Goal: Information Seeking & Learning: Understand process/instructions

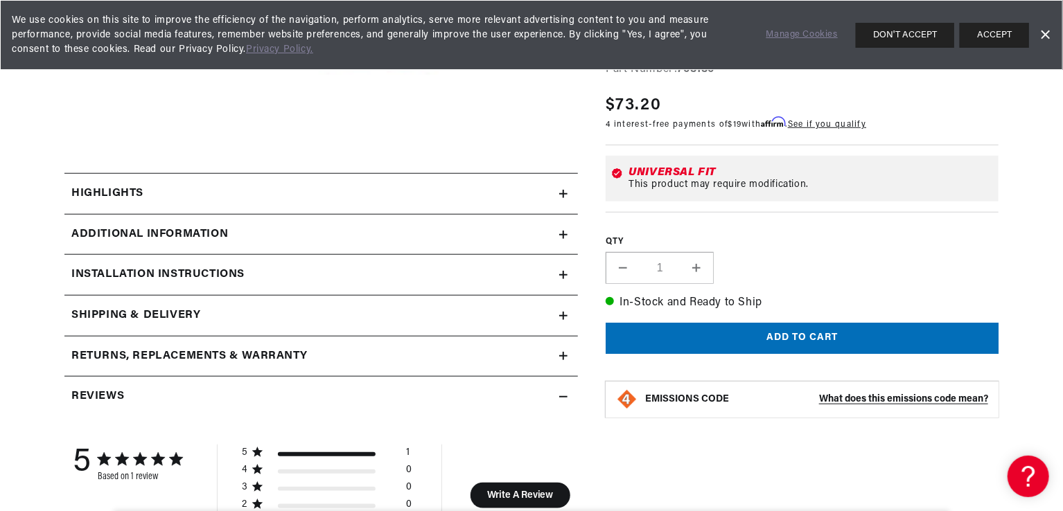
scroll to position [508, 0]
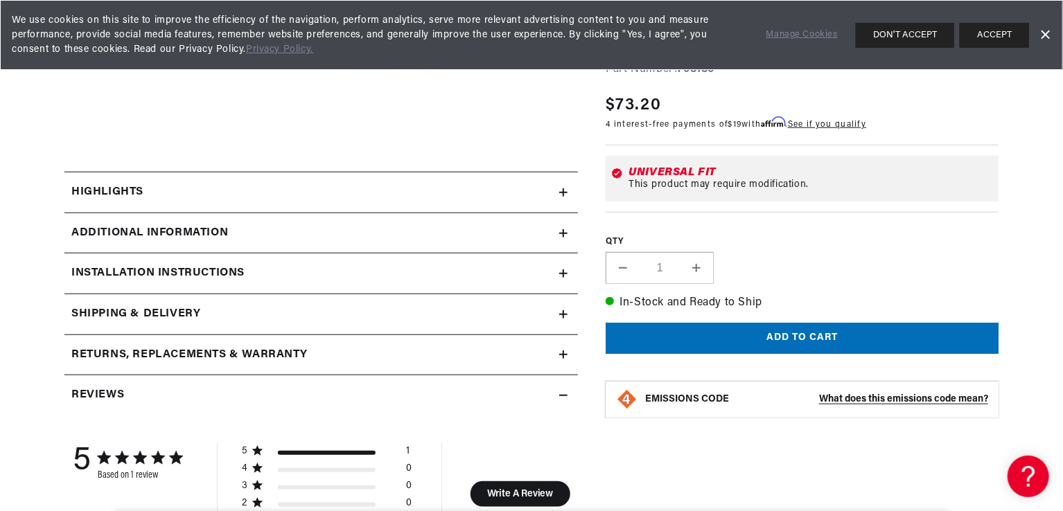
click at [97, 184] on h2 "Highlights" at bounding box center [107, 193] width 72 height 18
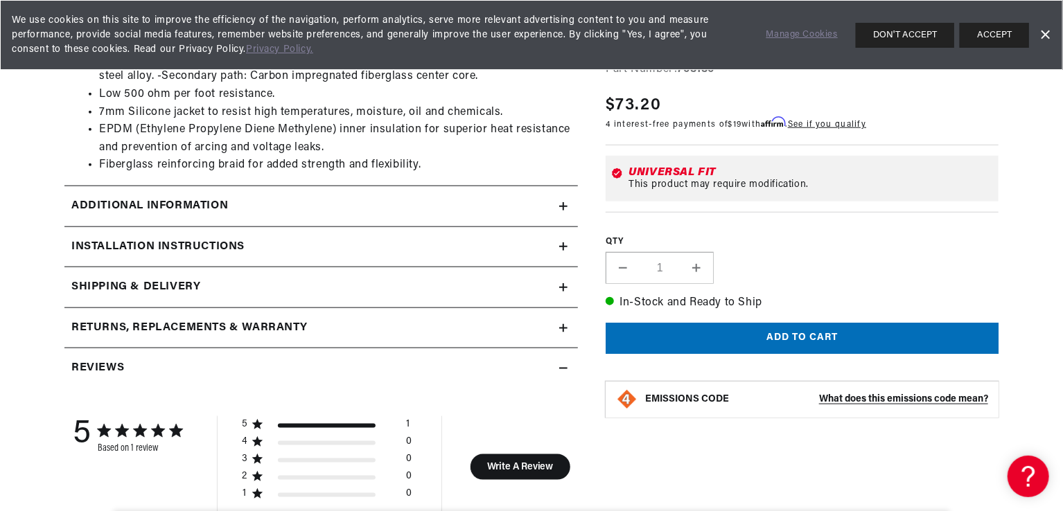
scroll to position [0, 420]
click at [100, 238] on h2 "Installation instructions" at bounding box center [157, 247] width 173 height 18
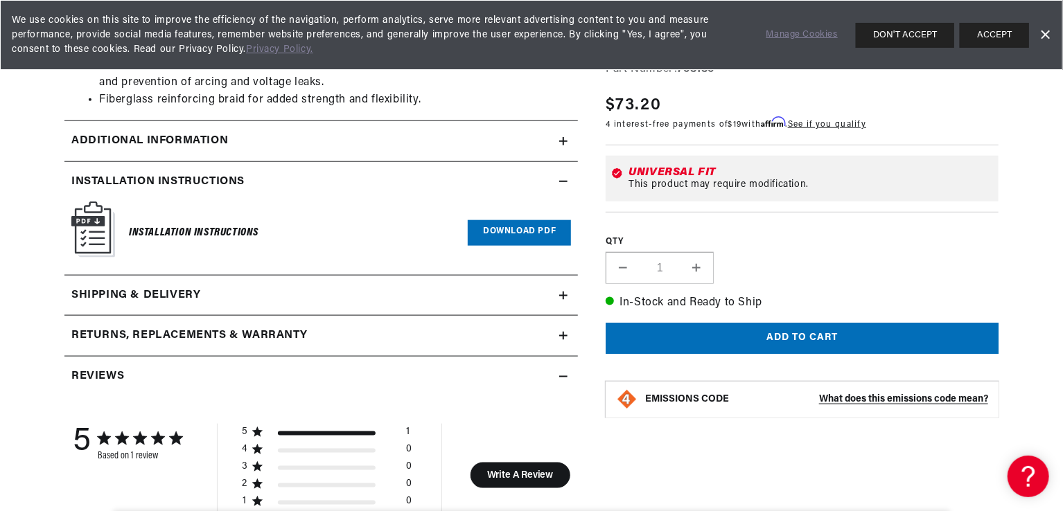
scroll to position [0, 0]
click at [508, 231] on link "Download PDF" at bounding box center [519, 233] width 103 height 26
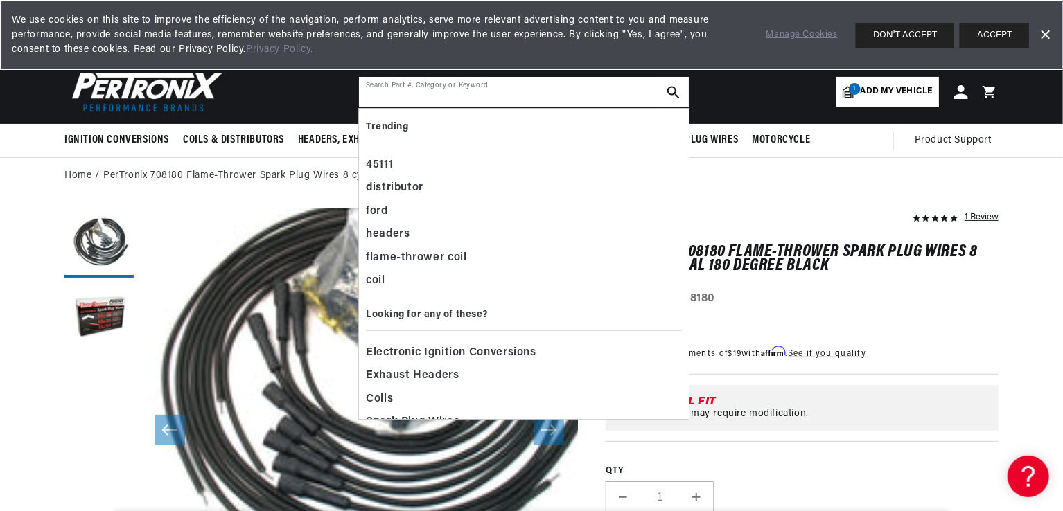
click at [425, 89] on input "text" at bounding box center [524, 92] width 330 height 30
click at [891, 35] on button "DON'T ACCEPT" at bounding box center [904, 35] width 98 height 25
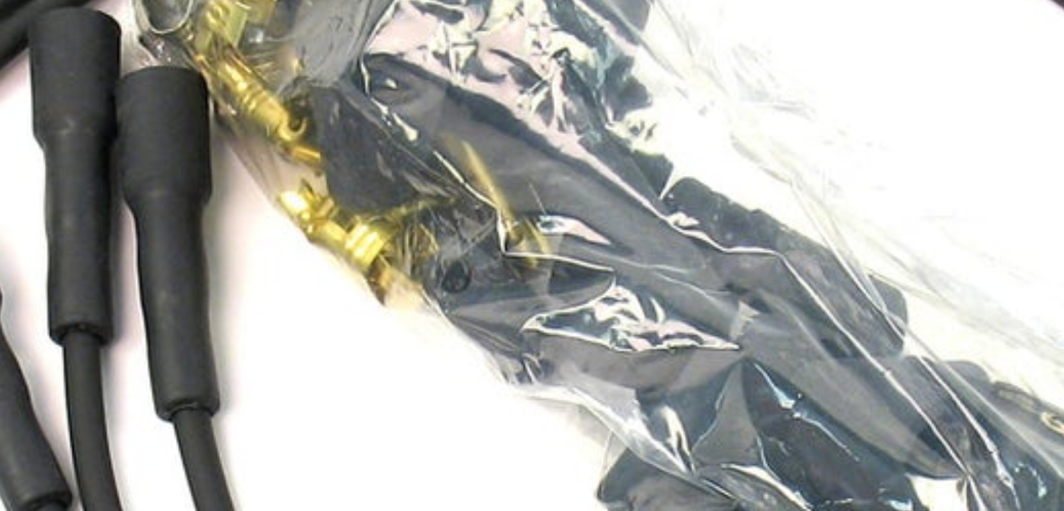
click at [535, 226] on img "Media gallery" at bounding box center [532, 299] width 748 height 748
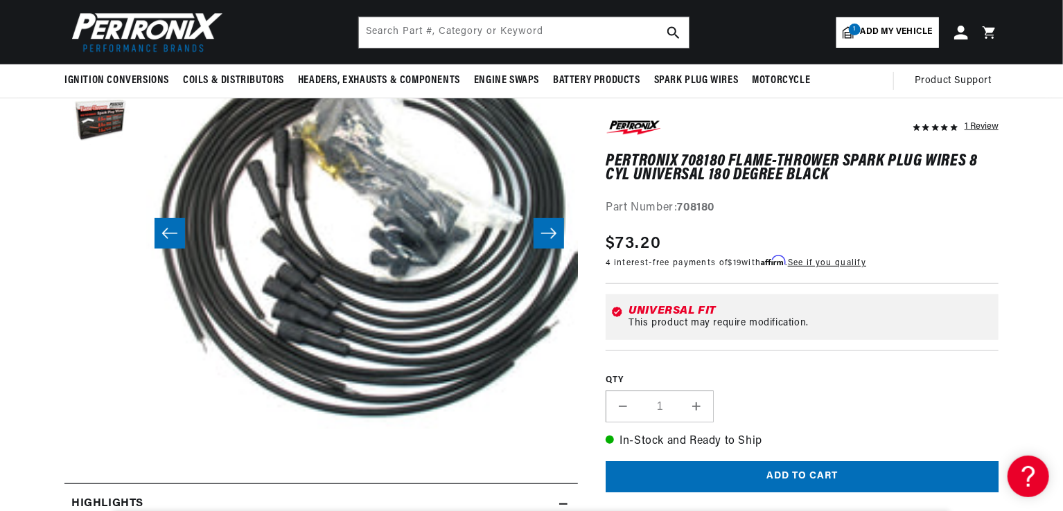
scroll to position [0, 420]
drag, startPoint x: 269, startPoint y: 316, endPoint x: 145, endPoint y: 408, distance: 154.5
click at [96, 492] on button "Open media 1 in modal" at bounding box center [96, 492] width 0 height 0
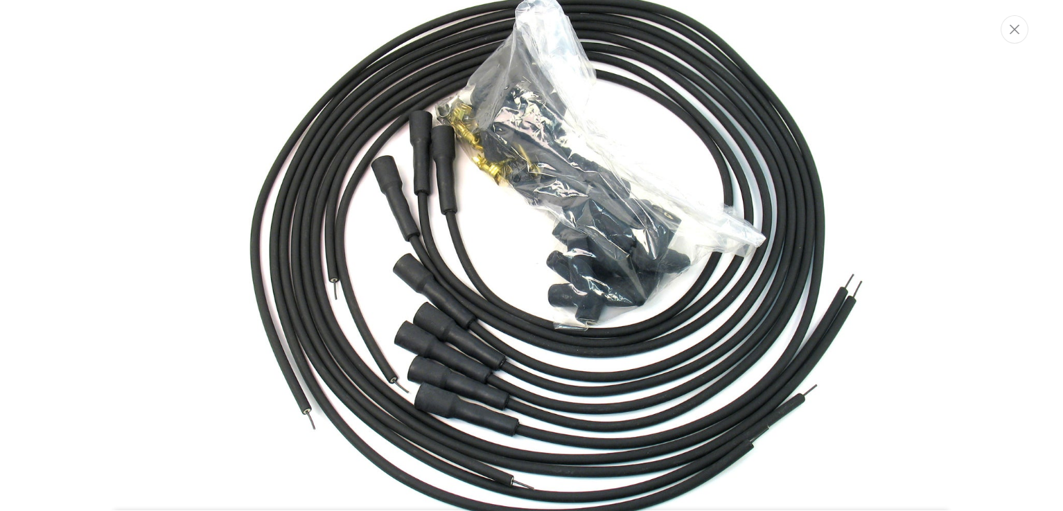
scroll to position [132, 0]
click at [452, 238] on img "Media gallery" at bounding box center [532, 256] width 748 height 748
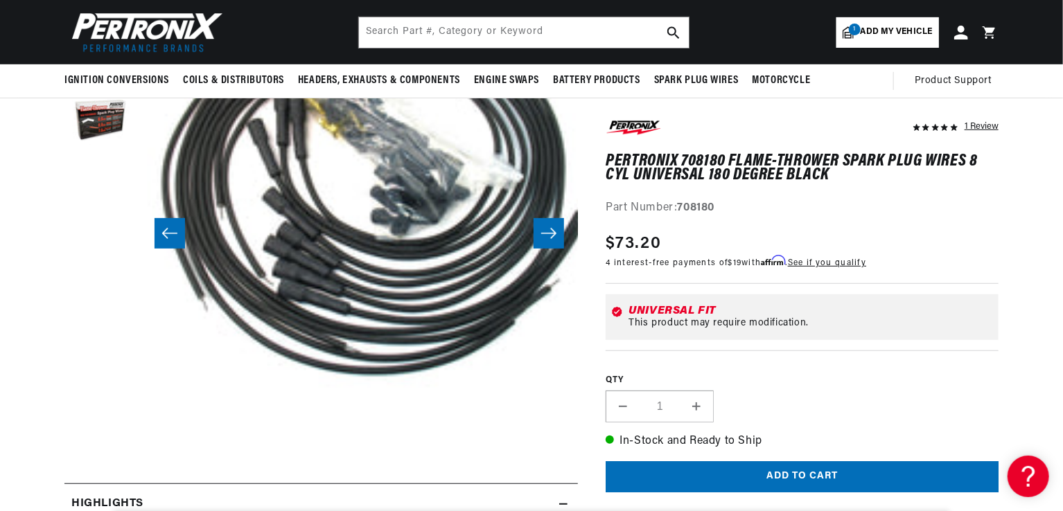
scroll to position [44, 0]
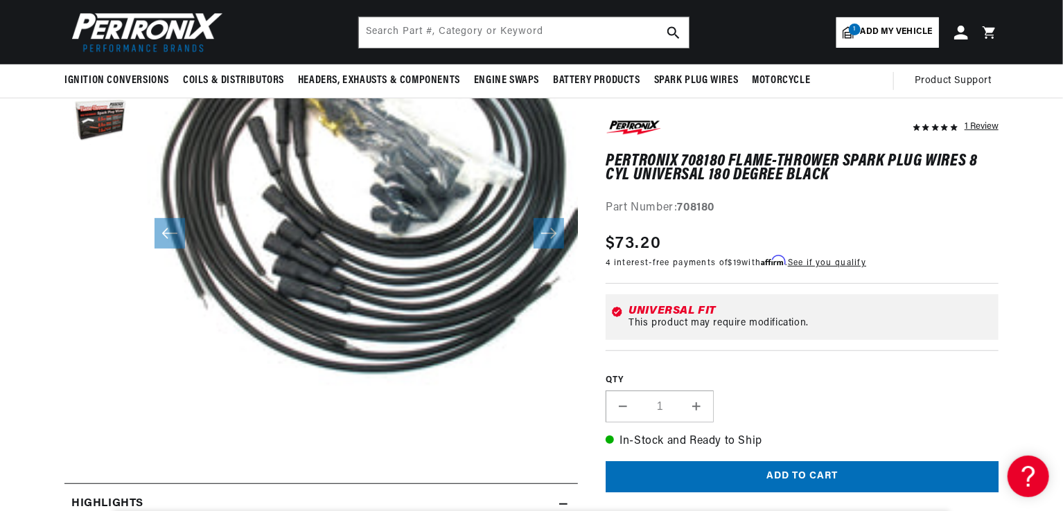
click at [97, 449] on button "Open media 1 in modal" at bounding box center [97, 449] width 0 height 0
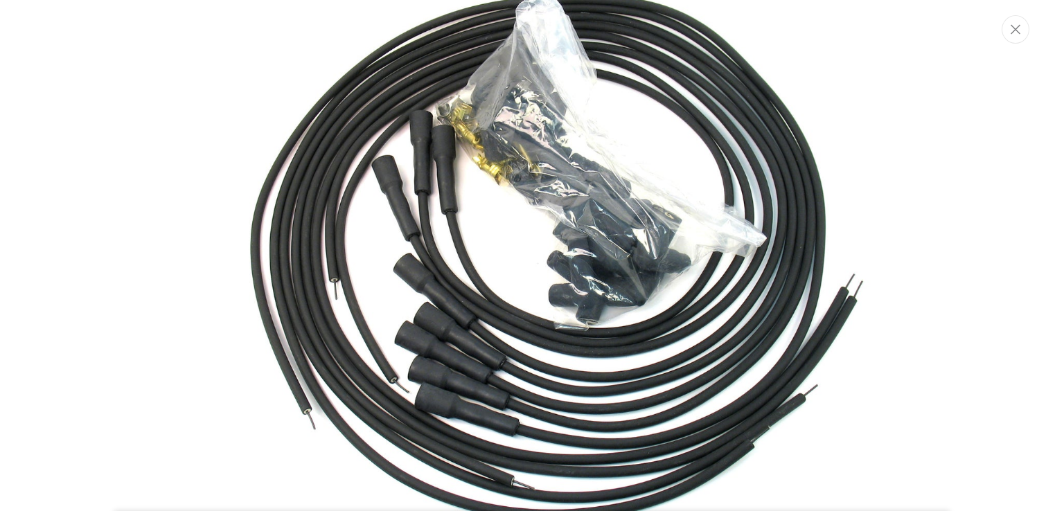
scroll to position [0, 0]
